Goal: Information Seeking & Learning: Learn about a topic

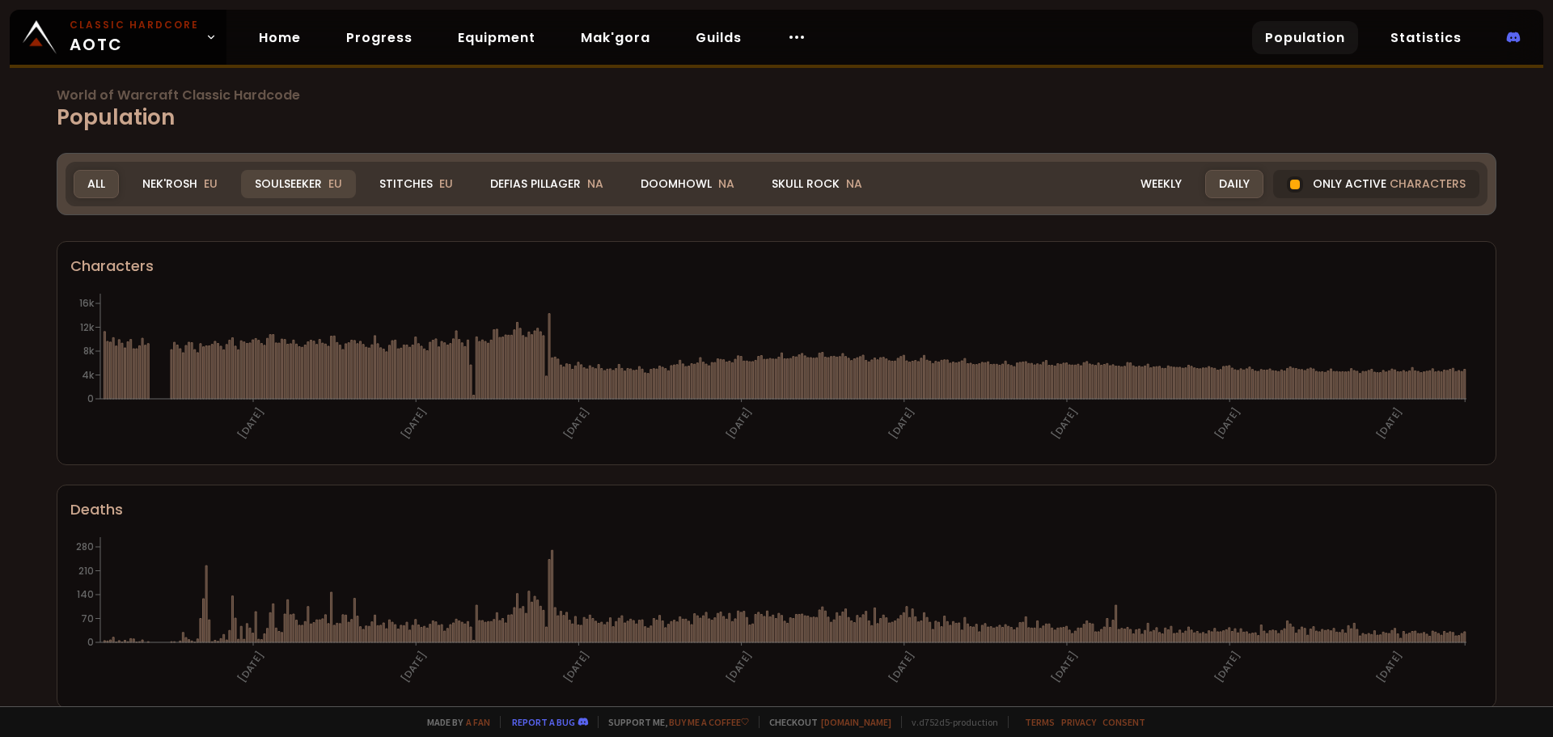
click at [306, 184] on div "Soulseeker EU" at bounding box center [298, 184] width 115 height 28
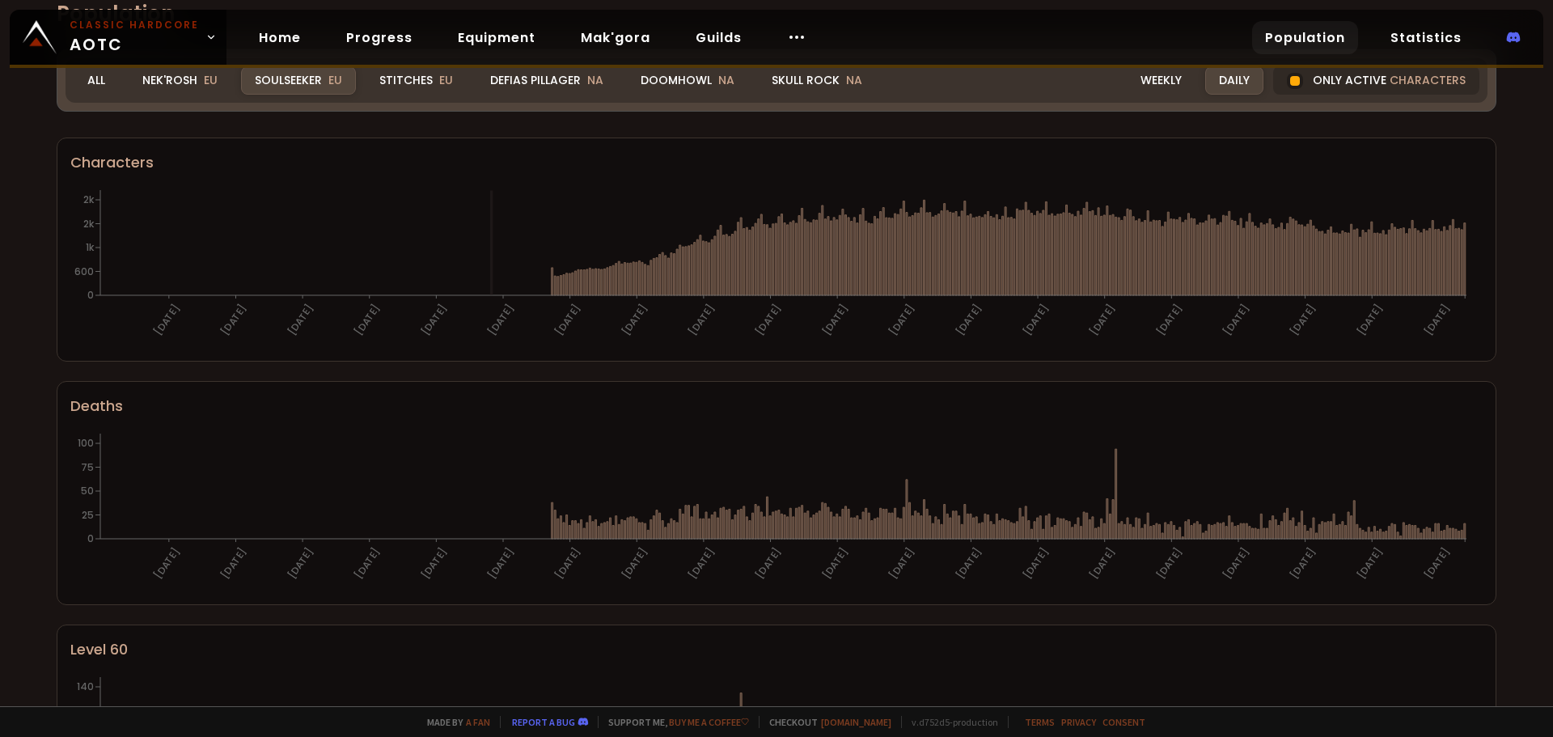
scroll to position [23, 0]
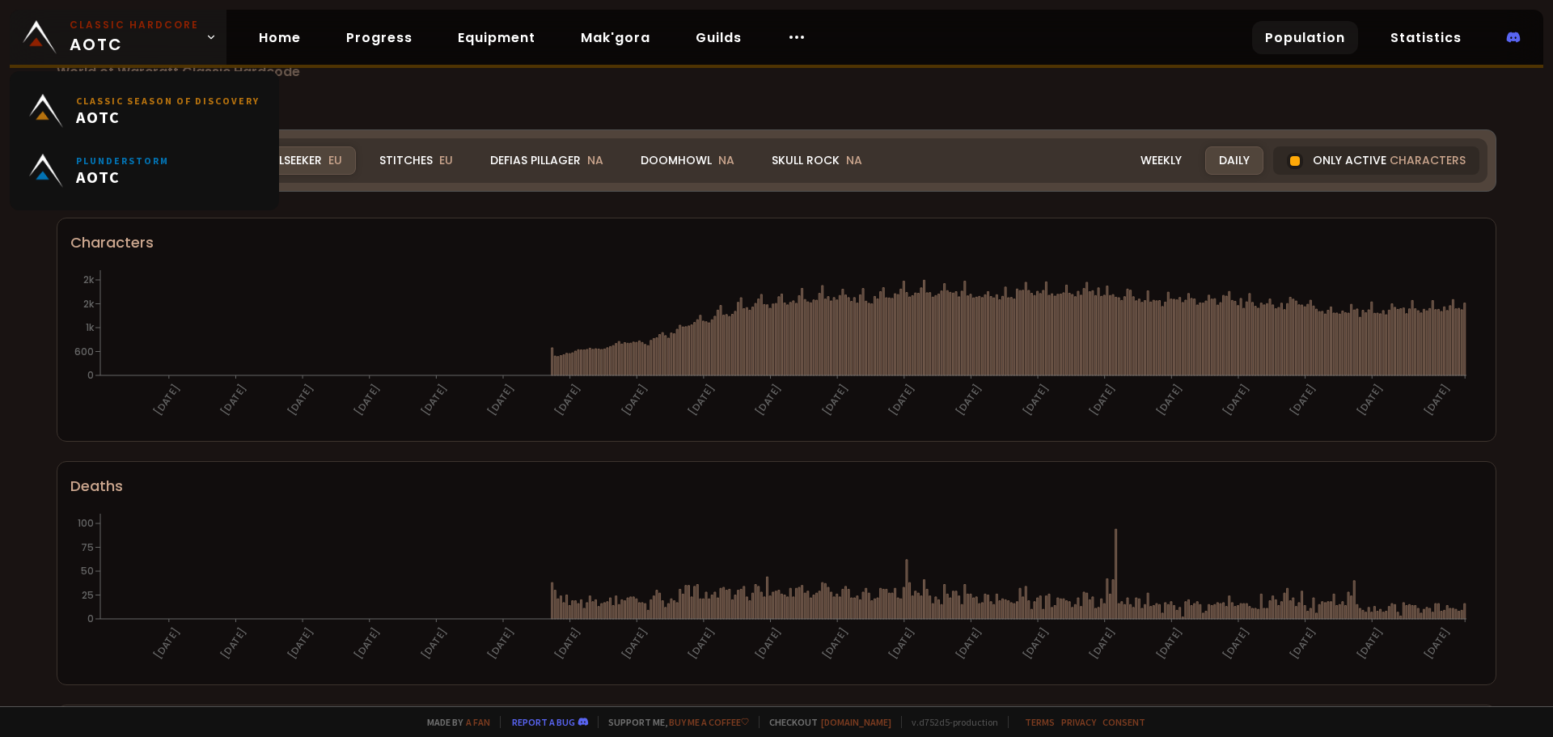
click at [205, 33] on icon at bounding box center [210, 37] width 11 height 11
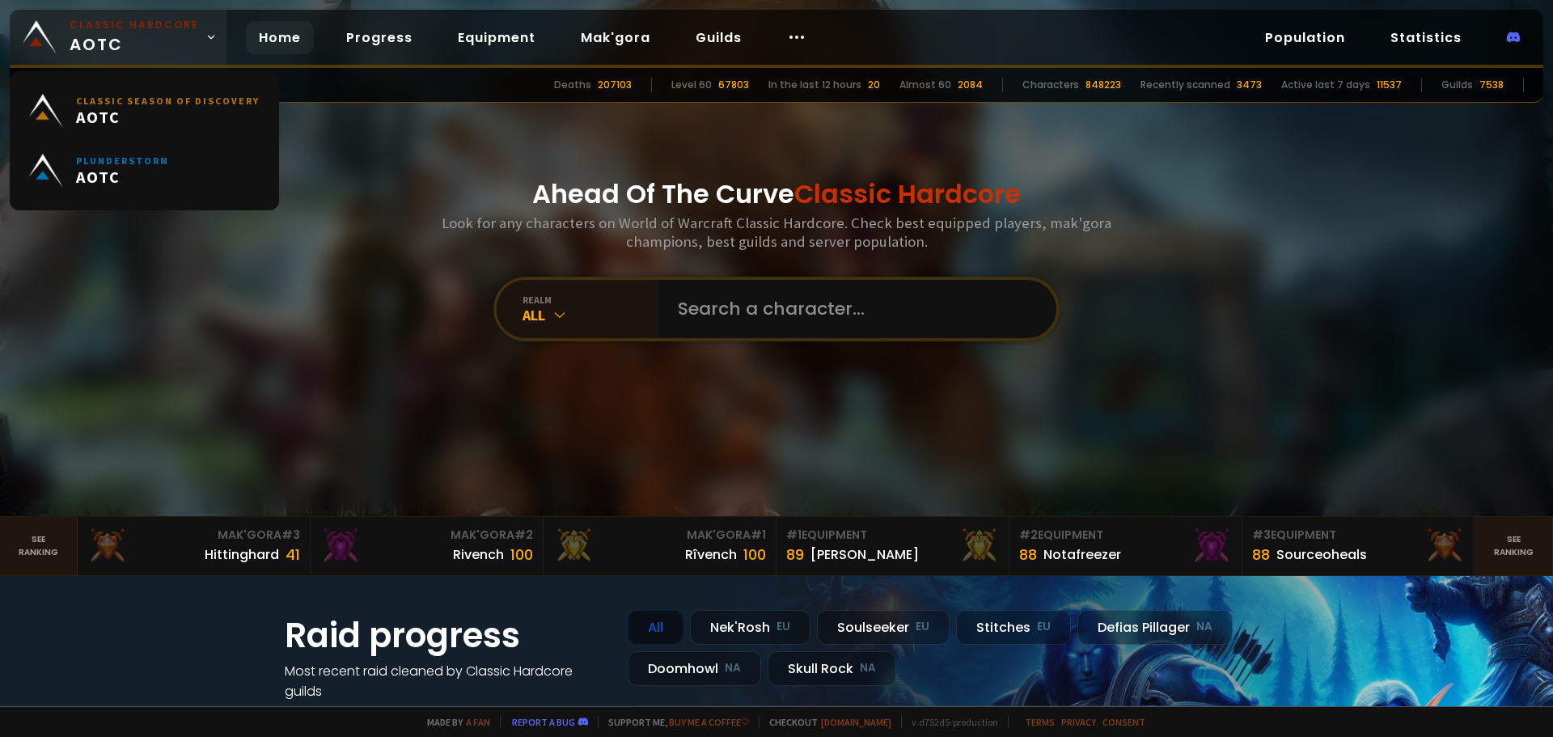
click at [205, 33] on icon at bounding box center [210, 37] width 11 height 11
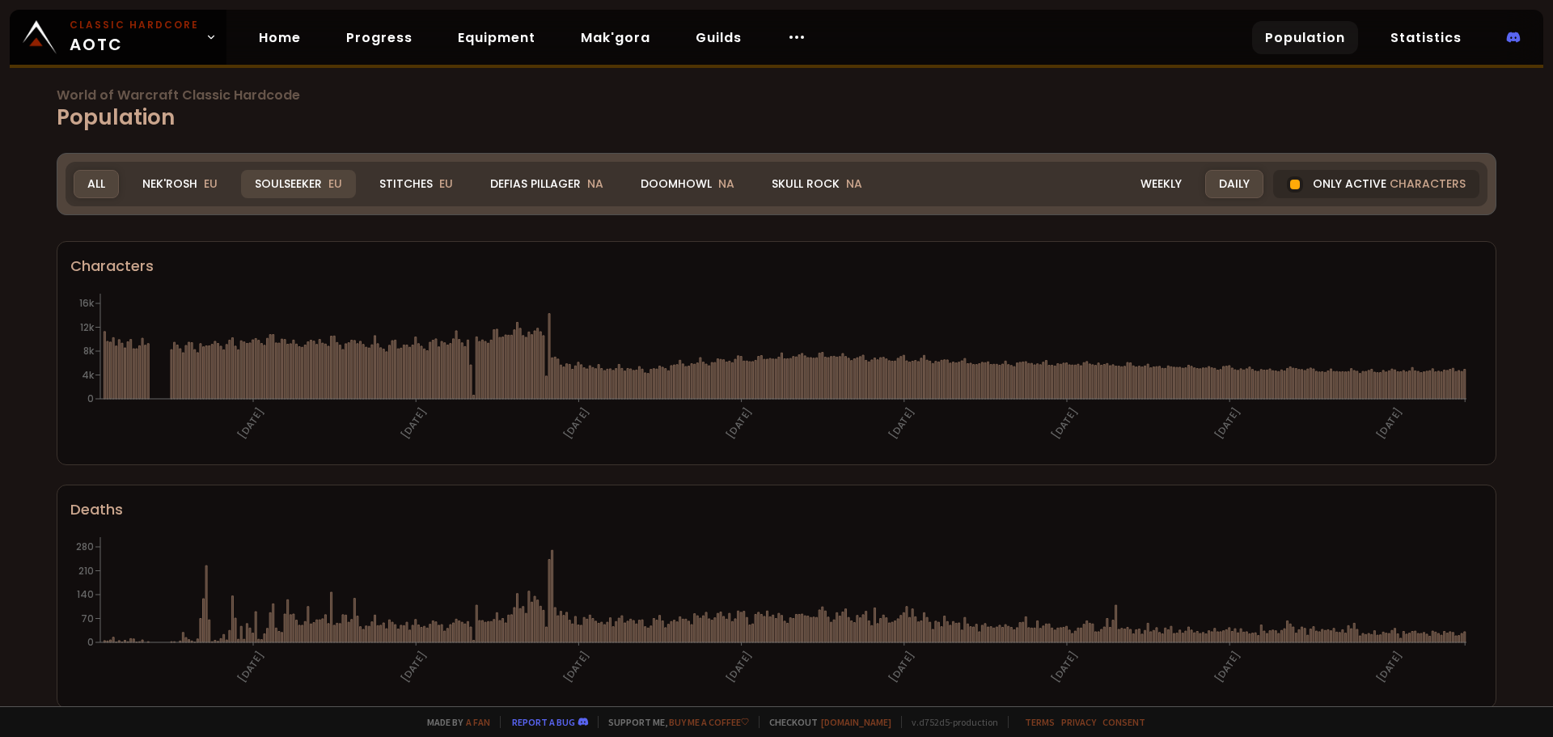
click at [294, 186] on div "Soulseeker EU" at bounding box center [298, 184] width 115 height 28
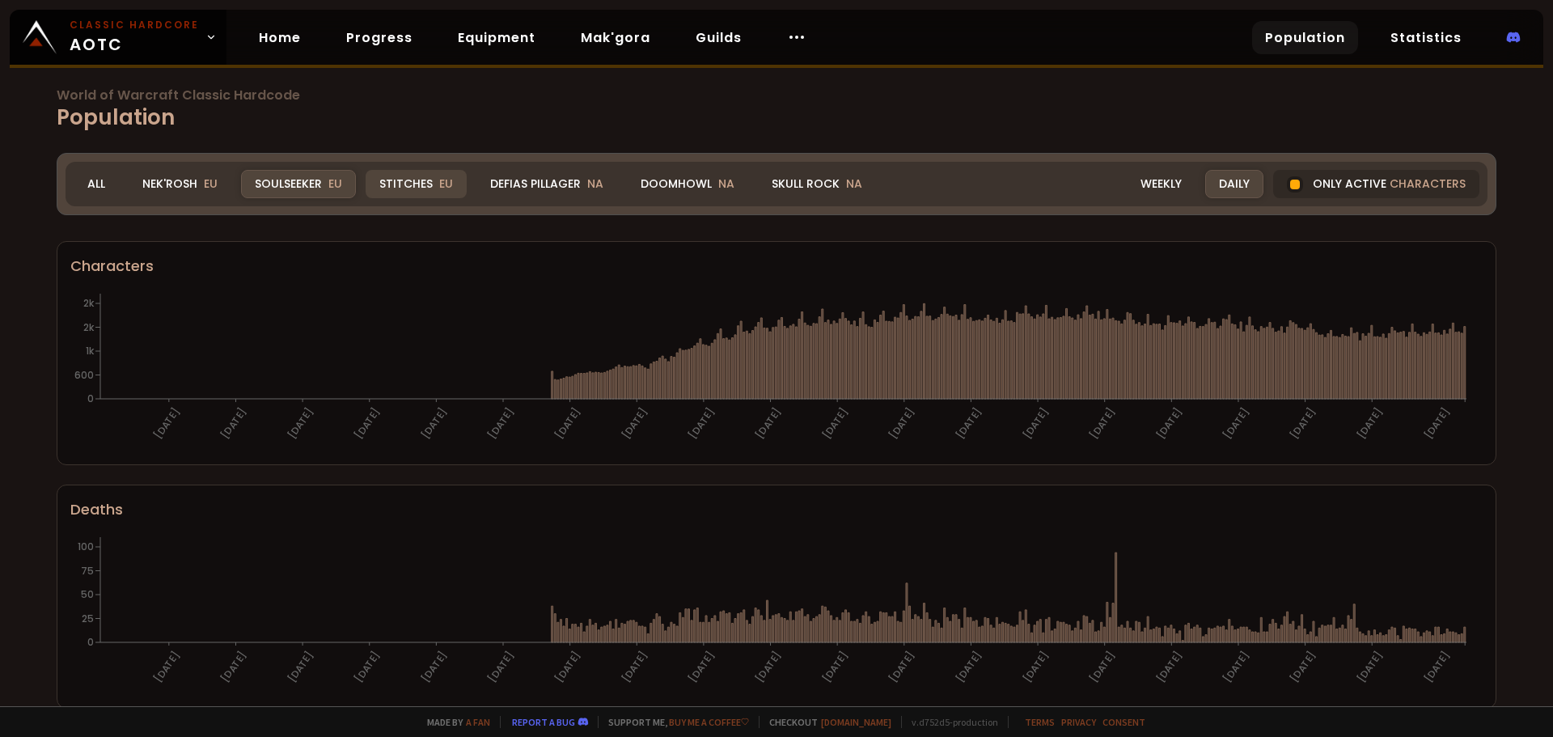
click at [402, 183] on div "Stitches EU" at bounding box center [416, 184] width 101 height 28
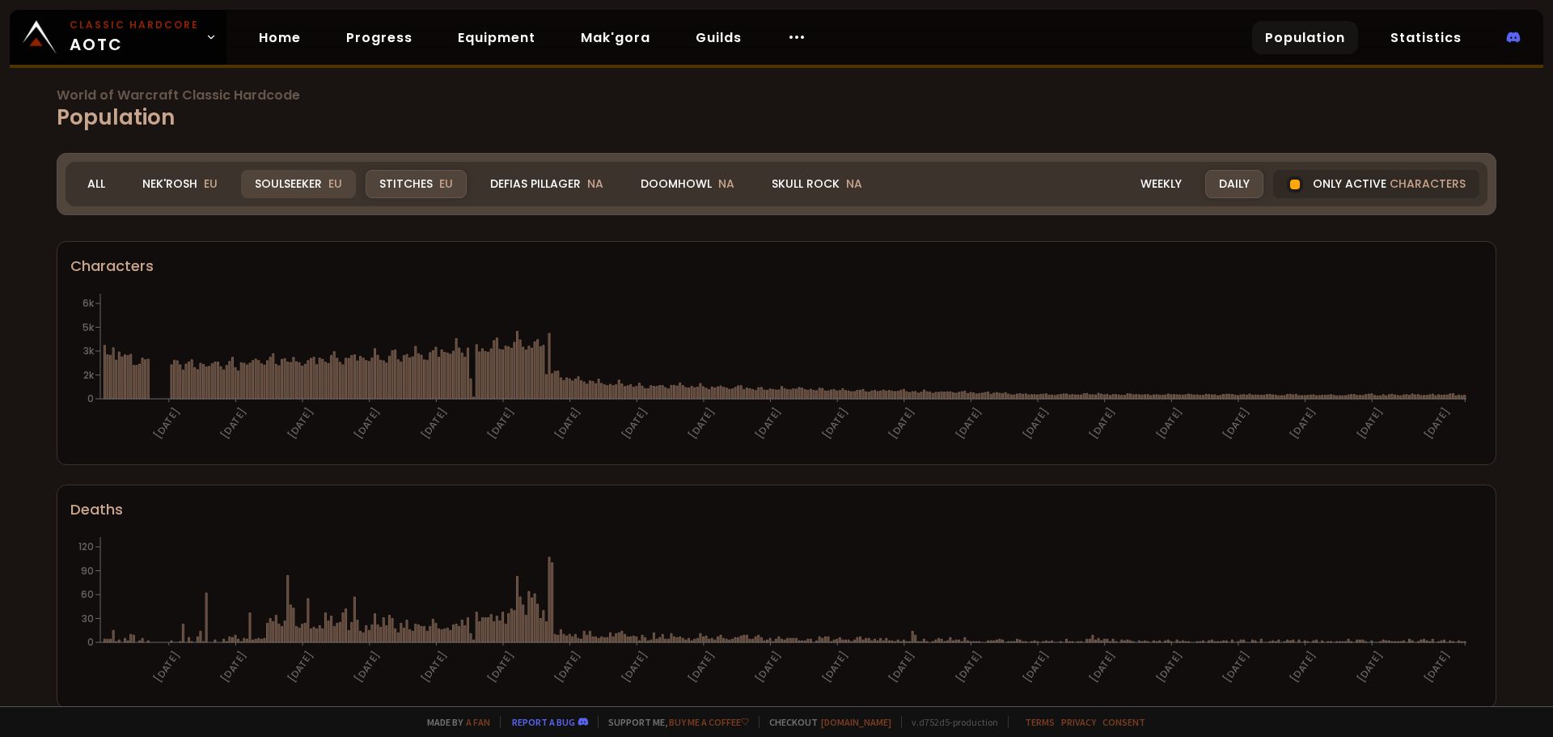
click at [292, 179] on div "Soulseeker EU" at bounding box center [298, 184] width 115 height 28
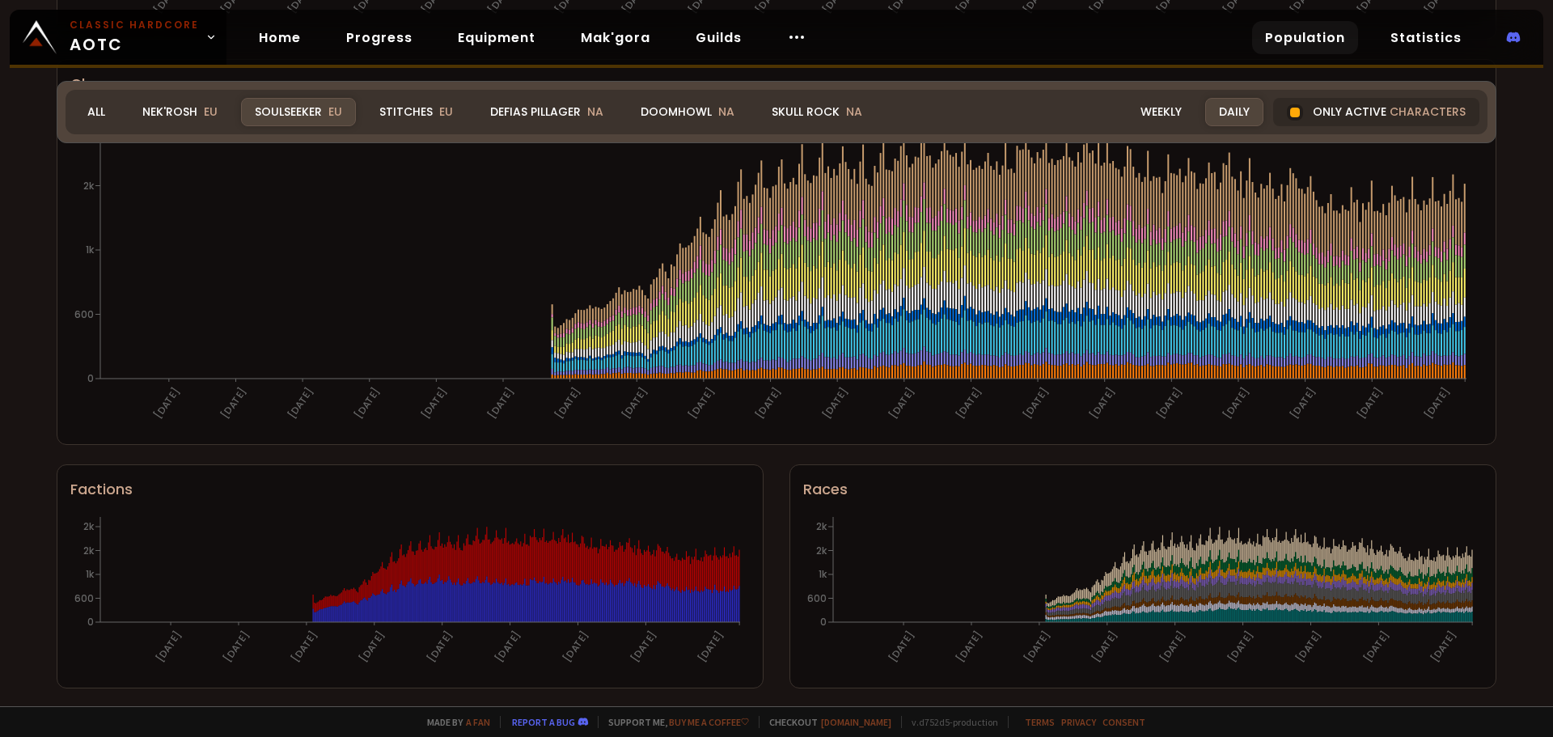
scroll to position [913, 0]
